Goal: Check status: Check status

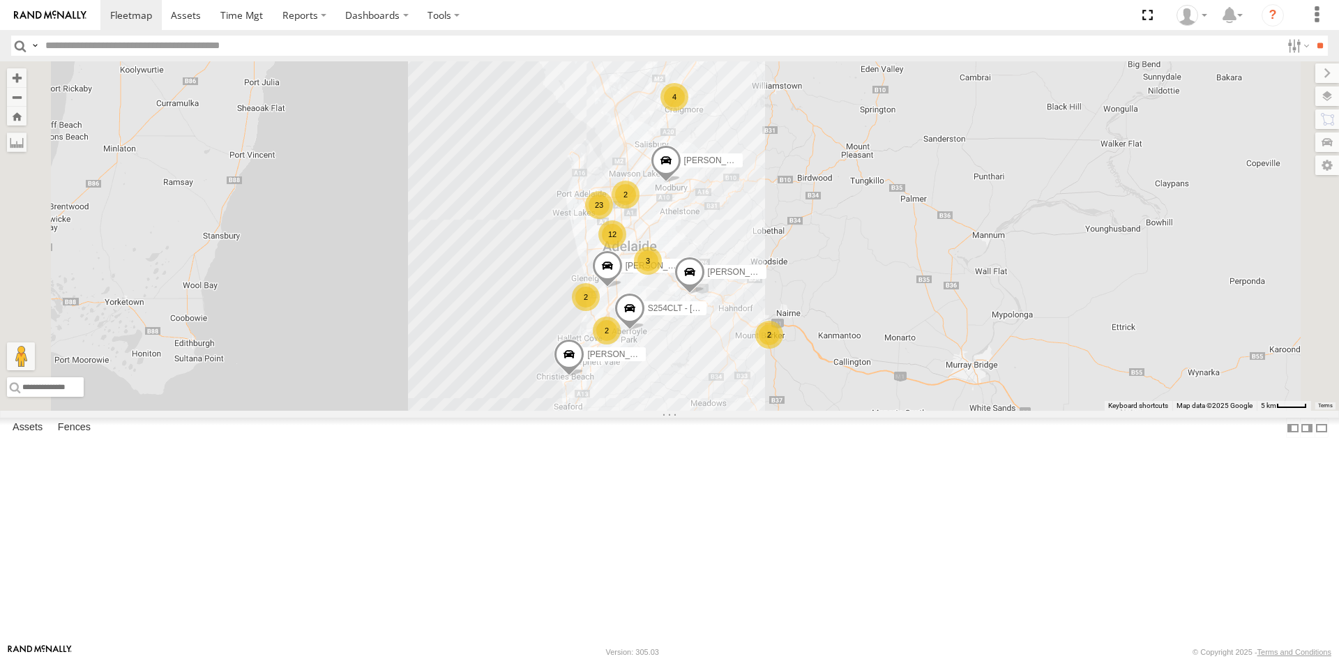
scroll to position [70, 0]
click at [0, 0] on div "S678CGD - Fridge It Sprinter" at bounding box center [0, 0] width 0 height 0
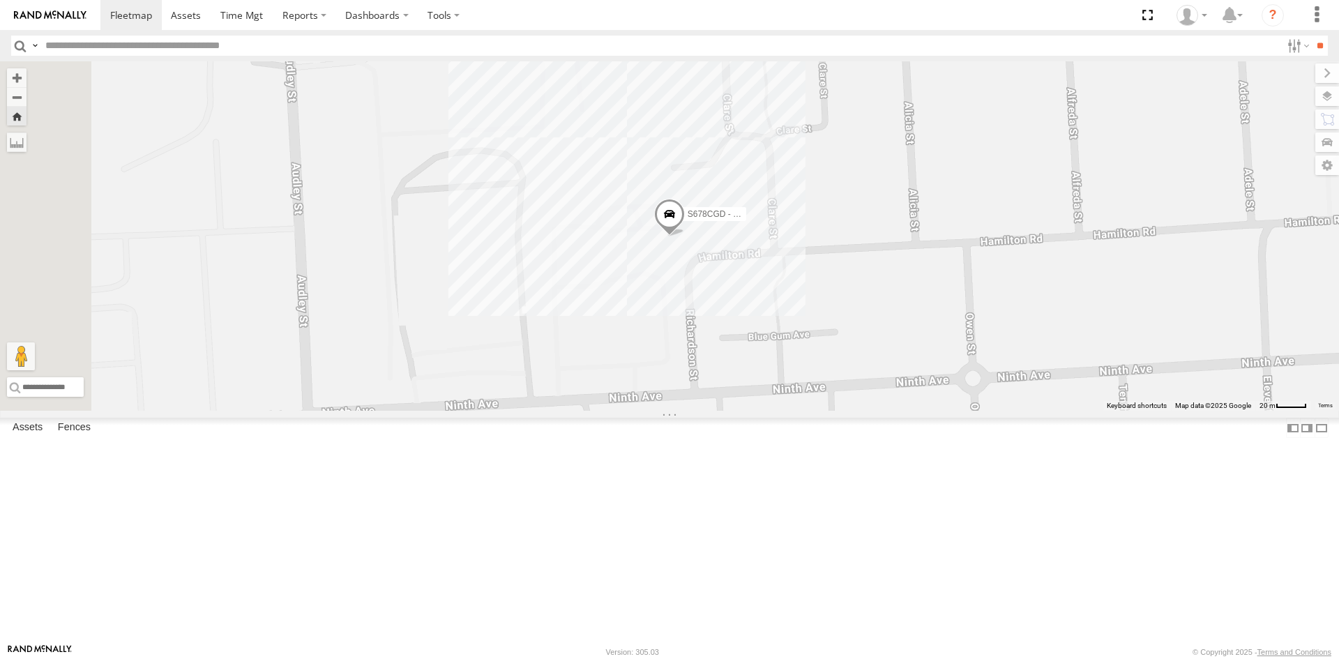
click at [685, 236] on span at bounding box center [669, 218] width 31 height 38
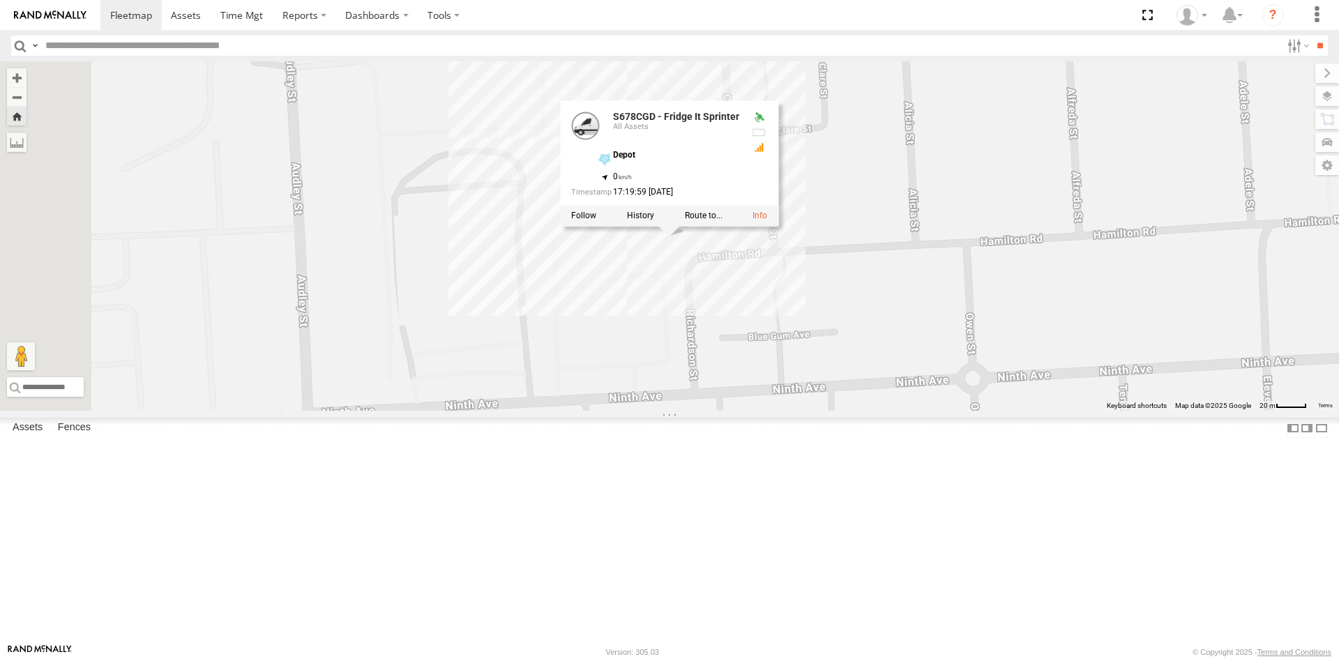
click at [778, 226] on div at bounding box center [669, 215] width 218 height 21
click at [767, 220] on link at bounding box center [759, 216] width 15 height 10
